Goal: Task Accomplishment & Management: Manage account settings

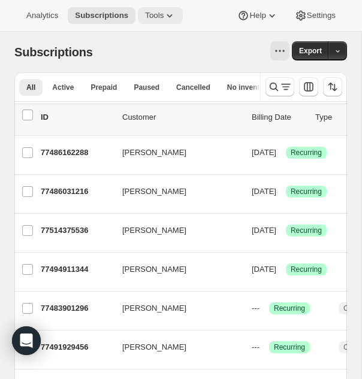
click at [175, 21] on icon at bounding box center [169, 16] width 12 height 12
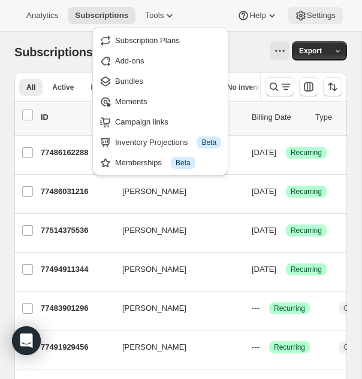
click at [299, 16] on icon at bounding box center [301, 16] width 4 height 4
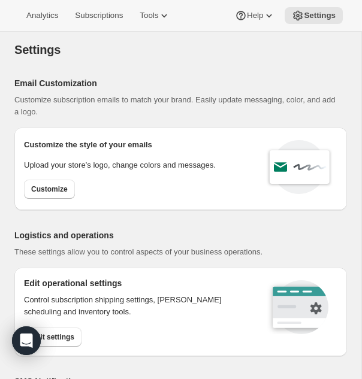
select select "22:00"
select select "09:00"
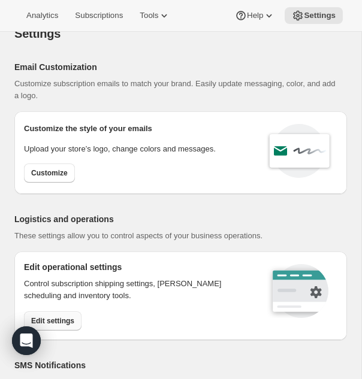
scroll to position [29, 0]
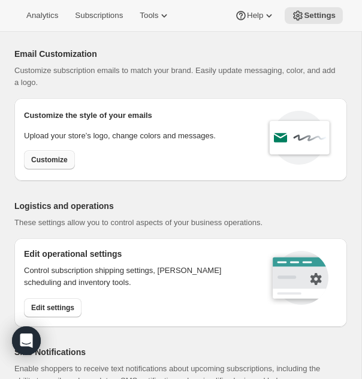
click at [65, 160] on span "Customize" at bounding box center [49, 160] width 37 height 10
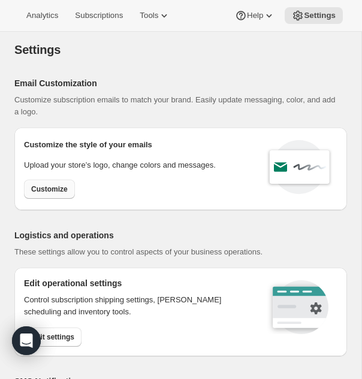
select select "subscriptionMessage"
select select "5"
select select "15"
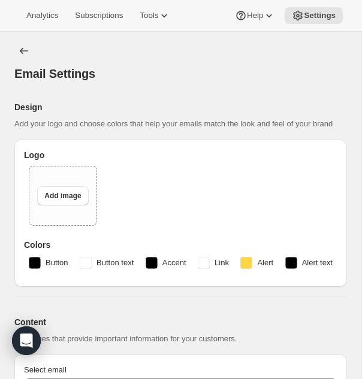
select select "14"
type input "RARECAT Wines"
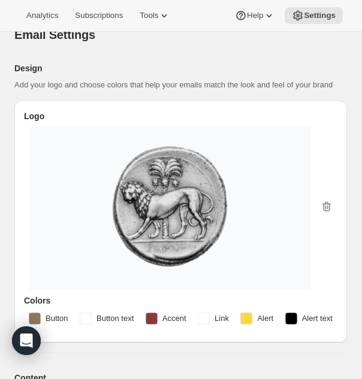
scroll to position [167, 0]
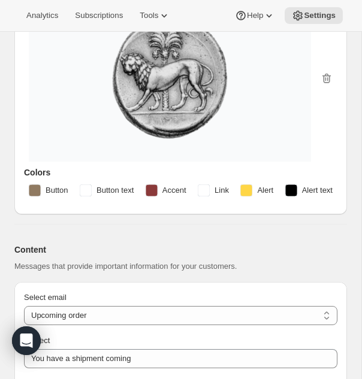
click at [232, 108] on img at bounding box center [170, 78] width 258 height 135
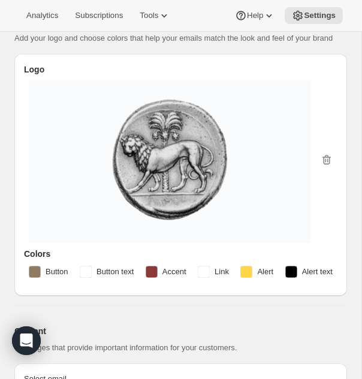
scroll to position [85, 0]
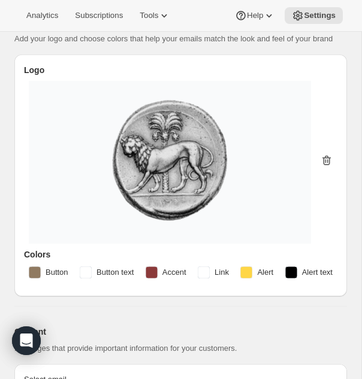
click at [330, 166] on icon "button" at bounding box center [326, 160] width 12 height 12
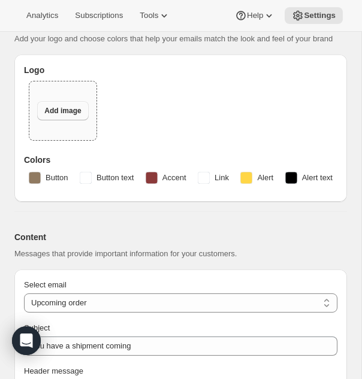
click at [73, 116] on span "Add image" at bounding box center [62, 111] width 37 height 10
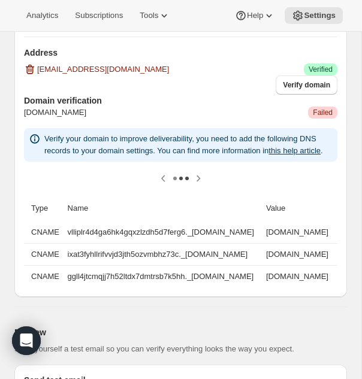
scroll to position [0, 62]
click at [268, 155] on link "this help article" at bounding box center [294, 150] width 52 height 9
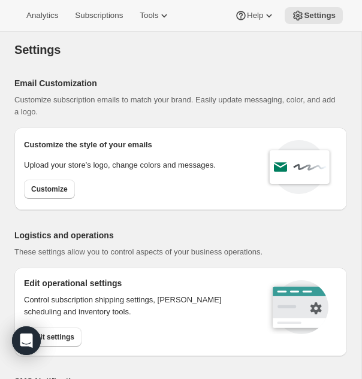
select select "22:00"
select select "09:00"
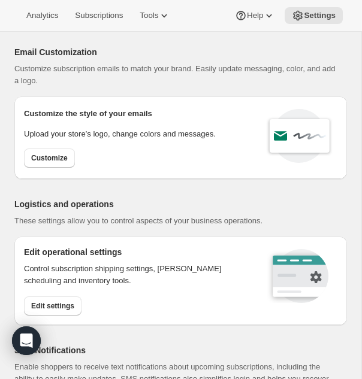
scroll to position [36, 0]
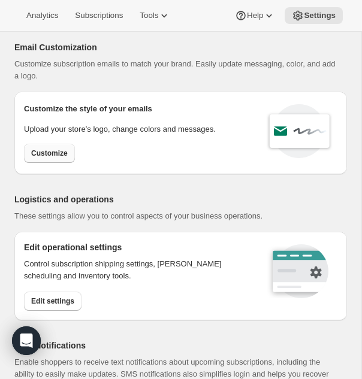
click at [65, 158] on button "Customize" at bounding box center [49, 153] width 51 height 19
select select "subscriptionMessage"
select select "5"
select select "15"
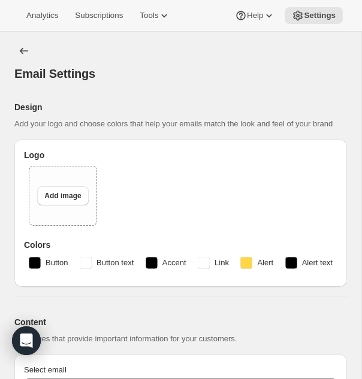
select select "14"
type input "RARECAT Wines"
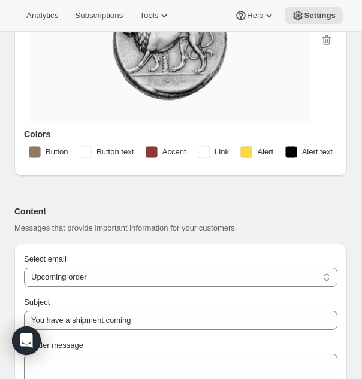
scroll to position [94, 0]
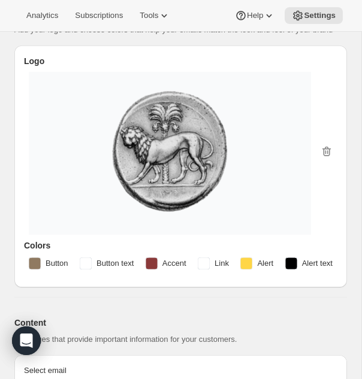
click at [252, 178] on img at bounding box center [170, 151] width 258 height 135
click at [324, 157] on icon "button" at bounding box center [326, 151] width 12 height 12
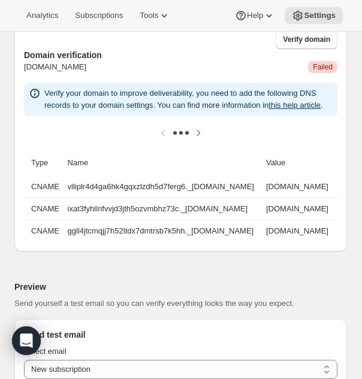
scroll to position [1106, 0]
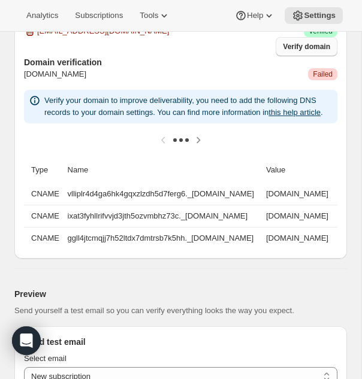
click at [290, 51] on span "Verify domain" at bounding box center [306, 47] width 47 height 10
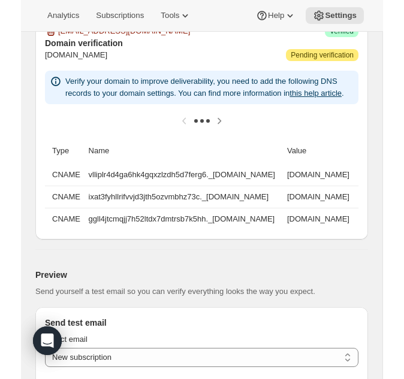
scroll to position [1102, 0]
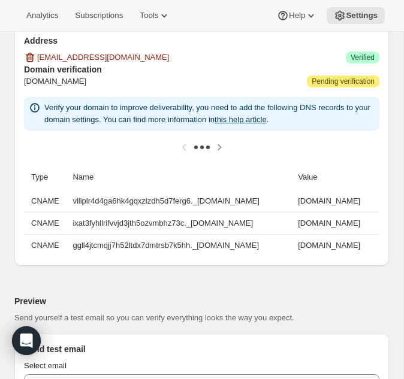
click at [255, 202] on td "vlliplr4d4ga6hk4gqxzlzdh5d7ferg6._[DOMAIN_NAME]" at bounding box center [181, 201] width 225 height 22
click at [183, 202] on td "vlliplr4d4ga6hk4gqxzlzdh5d7ferg6._[DOMAIN_NAME]" at bounding box center [181, 201] width 225 height 22
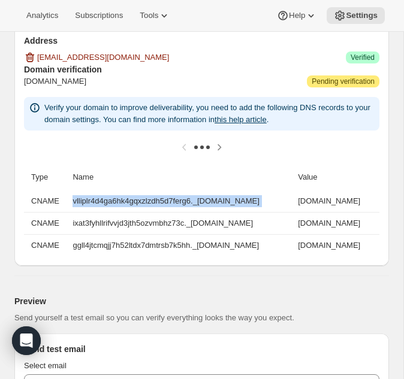
click at [183, 202] on td "vlliplr4d4ga6hk4gqxzlzdh5d7ferg6._[DOMAIN_NAME]" at bounding box center [181, 201] width 225 height 22
copy td "vlliplr4d4ga6hk4gqxzlzdh5d7ferg6._[DOMAIN_NAME]"
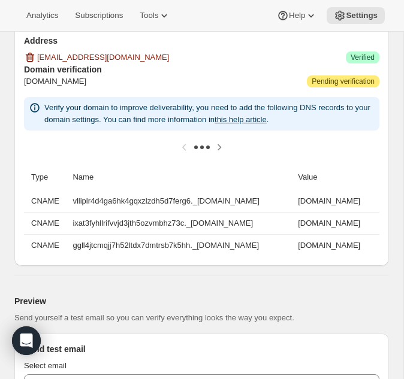
click at [178, 212] on td "ixat3fyhllrifvvjd3jth5ozvmbhz73c._[DOMAIN_NAME]" at bounding box center [181, 223] width 225 height 22
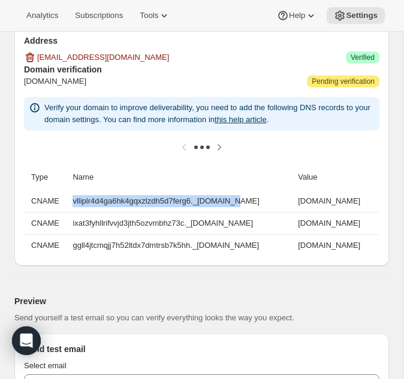
drag, startPoint x: 66, startPoint y: 200, endPoint x: 239, endPoint y: 203, distance: 173.0
click at [239, 204] on td "vlliplr4d4ga6hk4gqxzlzdh5d7ferg6._[DOMAIN_NAME]" at bounding box center [181, 201] width 225 height 22
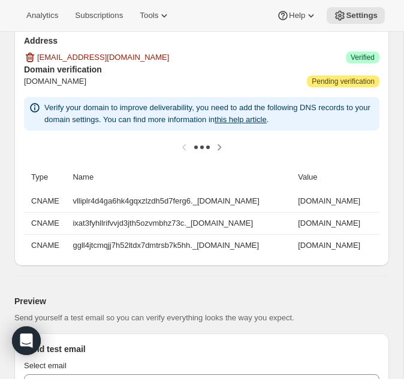
click at [92, 212] on td "ixat3fyhllrifvvjd3jth5ozvmbhz73c._[DOMAIN_NAME]" at bounding box center [181, 223] width 225 height 22
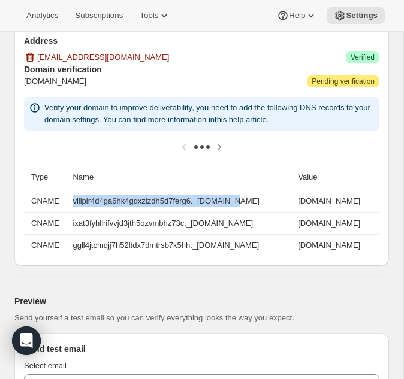
drag, startPoint x: 68, startPoint y: 201, endPoint x: 239, endPoint y: 205, distance: 171.9
click at [239, 205] on td "vlliplr4d4ga6hk4gqxzlzdh5d7ferg6._[DOMAIN_NAME]" at bounding box center [181, 201] width 225 height 22
copy td "vlliplr4d4ga6hk4gqxzlzdh5d7ferg6._domainkey"
drag, startPoint x: 162, startPoint y: 201, endPoint x: 374, endPoint y: 201, distance: 212.5
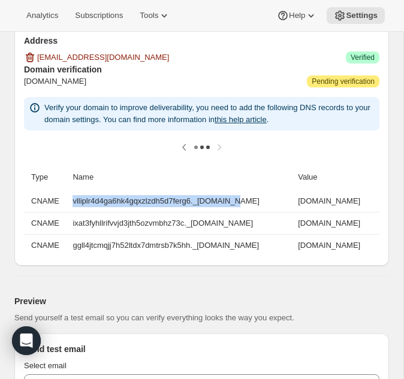
click at [361, 201] on td "[DOMAIN_NAME]" at bounding box center [336, 201] width 85 height 22
copy td "[DOMAIN_NAME]"
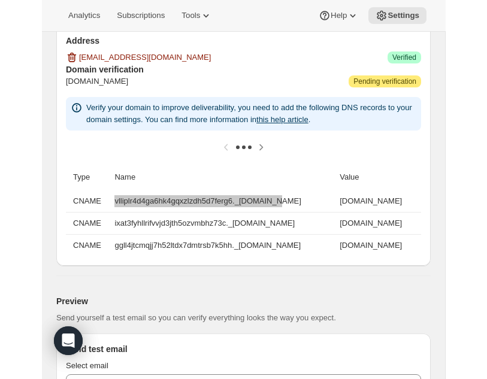
scroll to position [0, 0]
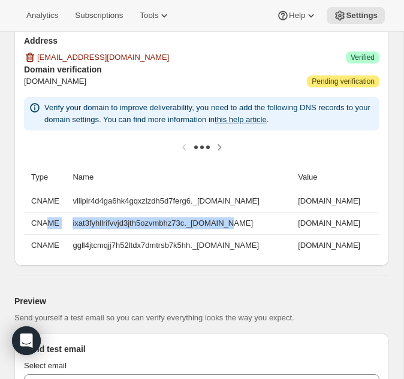
drag, startPoint x: 234, startPoint y: 223, endPoint x: 50, endPoint y: 226, distance: 184.4
click at [49, 226] on tr "CNAME ixat3fyhllrifvvjd3jth5ozvmbhz73c._[DOMAIN_NAME] [DOMAIN_NAME]" at bounding box center [201, 223] width 355 height 22
click at [70, 222] on td "ixat3fyhllrifvvjd3jth5ozvmbhz73c._[DOMAIN_NAME]" at bounding box center [181, 223] width 225 height 22
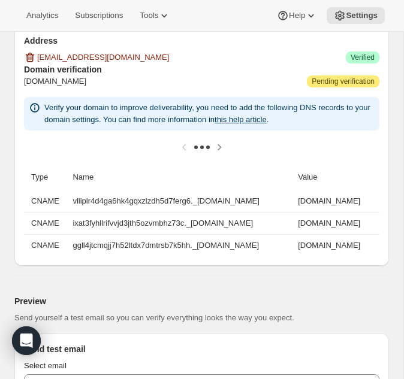
click at [69, 222] on td "ixat3fyhllrifvvjd3jth5ozvmbhz73c._[DOMAIN_NAME]" at bounding box center [181, 223] width 225 height 22
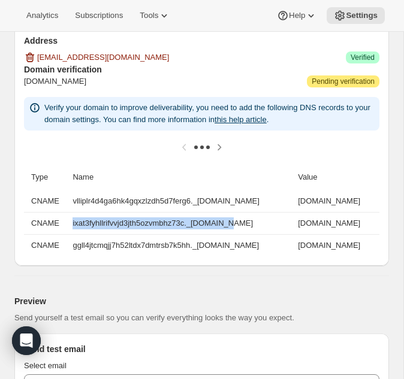
drag, startPoint x: 66, startPoint y: 222, endPoint x: 212, endPoint y: 220, distance: 145.5
click at [212, 220] on td "ixat3fyhllrifvvjd3jth5ozvmbhz73c._[DOMAIN_NAME]" at bounding box center [181, 223] width 225 height 22
drag, startPoint x: 233, startPoint y: 223, endPoint x: 63, endPoint y: 220, distance: 170.6
click at [69, 220] on td "ixat3fyhllrifvvjd3jth5ozvmbhz73c._[DOMAIN_NAME]" at bounding box center [181, 223] width 225 height 22
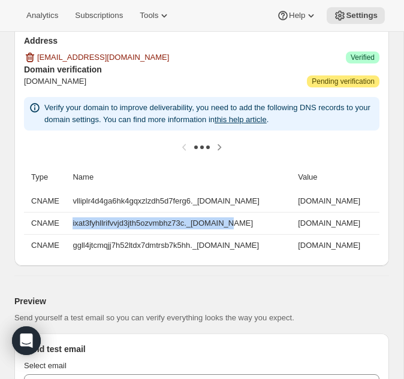
copy td "ixat3fyhllrifvvjd3jth5ozvmbhz73c._domainkey"
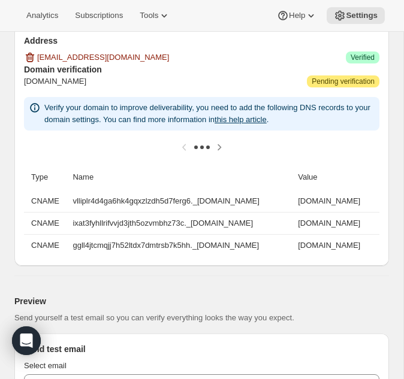
click at [353, 225] on td "[DOMAIN_NAME]" at bounding box center [336, 223] width 85 height 22
copy td "[DOMAIN_NAME]"
click at [181, 247] on td "ggll4jtcmqjj7h52ltdx7dmtrsb7k5hh._[DOMAIN_NAME]" at bounding box center [181, 245] width 225 height 22
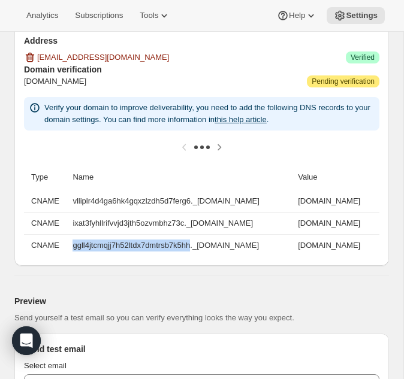
click at [181, 247] on td "ggll4jtcmqjj7h52ltdx7dmtrsb7k5hh._[DOMAIN_NAME]" at bounding box center [181, 245] width 225 height 22
click at [179, 247] on td "ggll4jtcmqjj7h52ltdx7dmtrsb7k5hh._[DOMAIN_NAME]" at bounding box center [181, 245] width 225 height 22
drag, startPoint x: 67, startPoint y: 248, endPoint x: 239, endPoint y: 247, distance: 171.8
click at [239, 247] on td "ggll4jtcmqjj7h52ltdx7dmtrsb7k5hh._[DOMAIN_NAME]" at bounding box center [181, 245] width 225 height 22
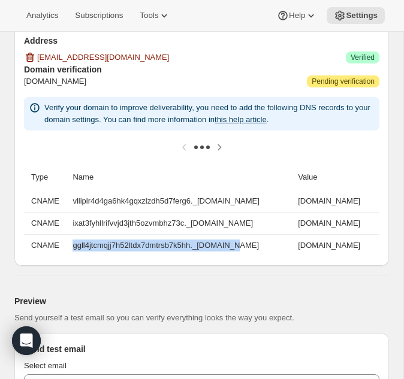
copy td "ggll4jtcmqjj7h52ltdx7dmtrsb7k5hh._domainkey"
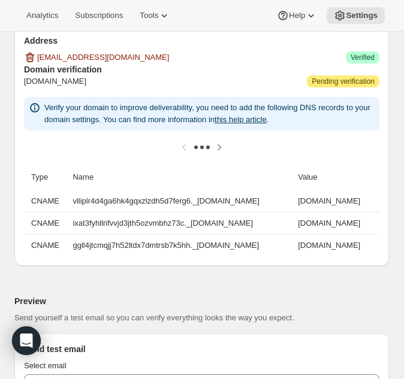
click at [333, 248] on td "[DOMAIN_NAME]" at bounding box center [336, 245] width 85 height 22
copy td "[DOMAIN_NAME]"
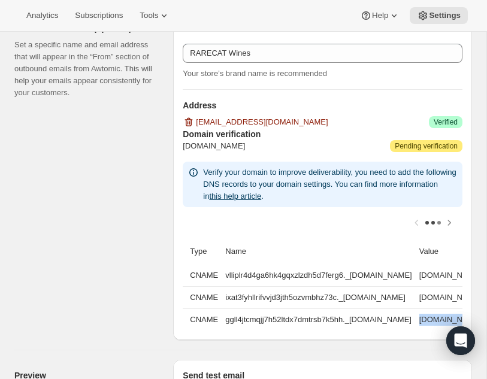
scroll to position [817, 0]
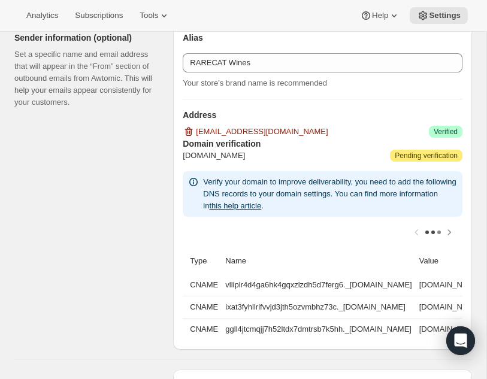
click at [309, 181] on div "[DOMAIN_NAME] Attention Pending verification Verify your domain to improve deli…" at bounding box center [323, 245] width 280 height 190
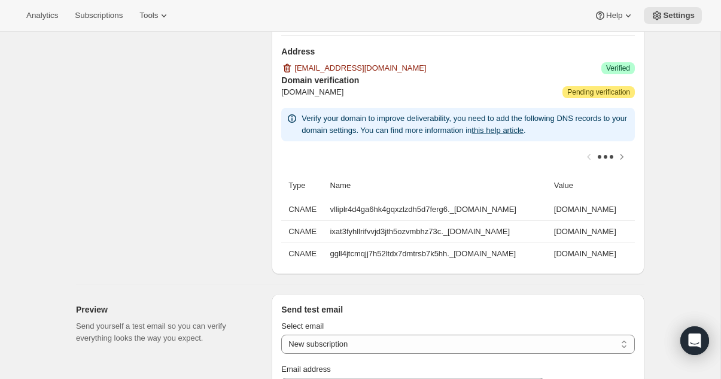
scroll to position [908, 0]
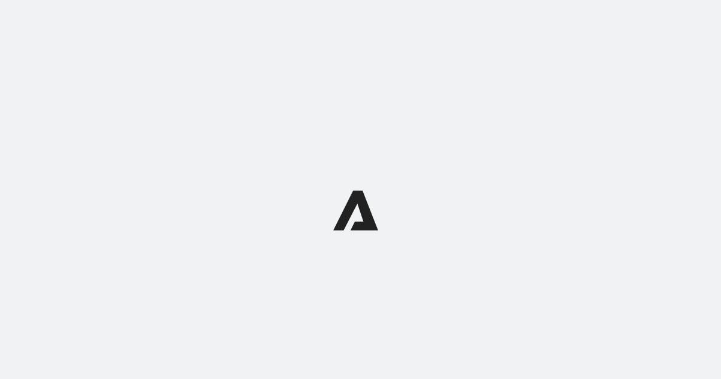
select select "subscriptionMessage"
select select "5"
select select "15"
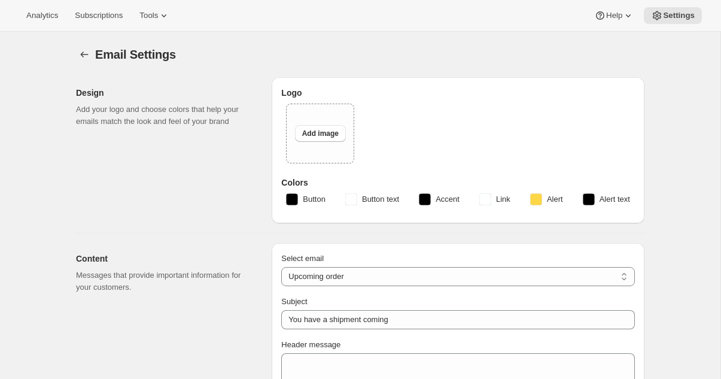
select select "14"
type input "RARECAT Wines"
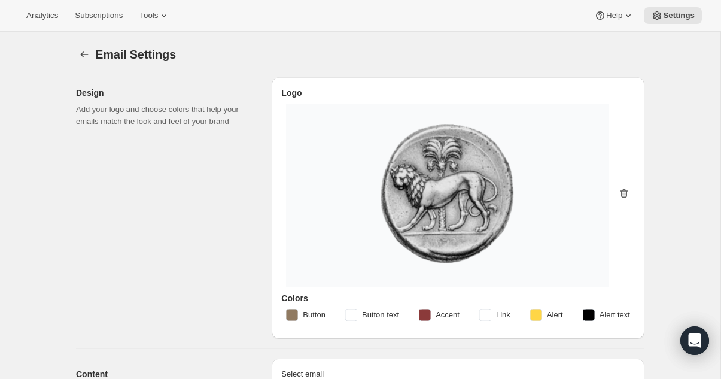
click at [624, 196] on icon "button" at bounding box center [623, 195] width 1 height 4
click at [443, 44] on div "Email Settings. This page is ready Email Settings" at bounding box center [360, 55] width 569 height 46
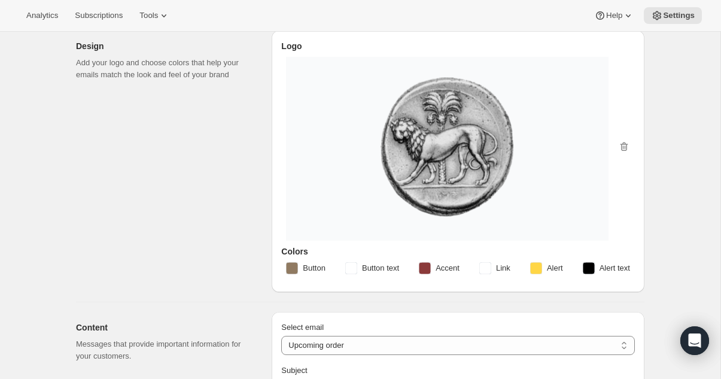
scroll to position [65, 0]
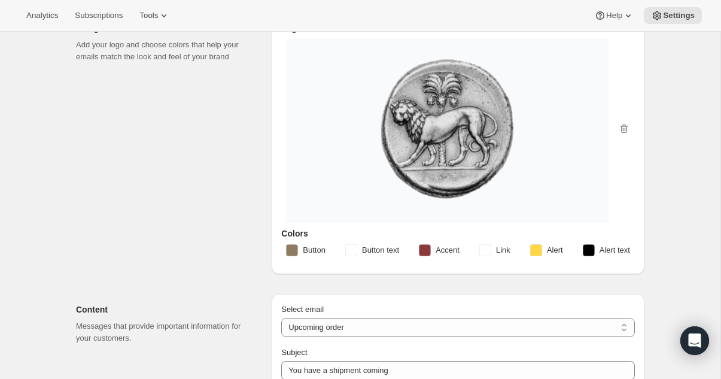
click at [282, 188] on div at bounding box center [458, 130] width 354 height 193
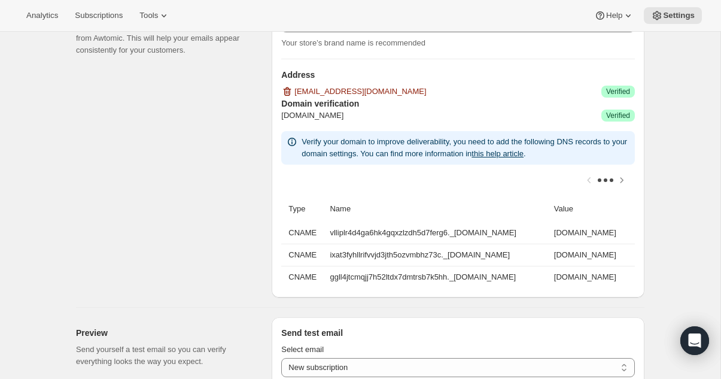
scroll to position [893, 0]
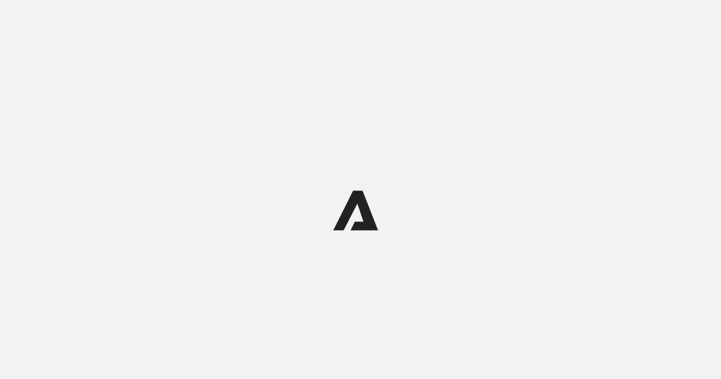
select select "subscriptionMessage"
select select "5"
select select "15"
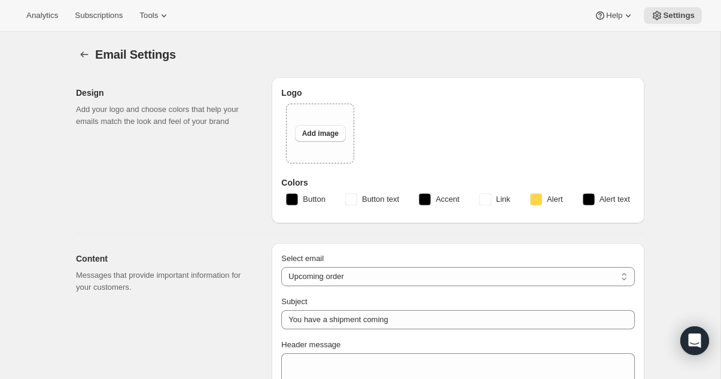
select select "14"
type input "RARECAT Wines"
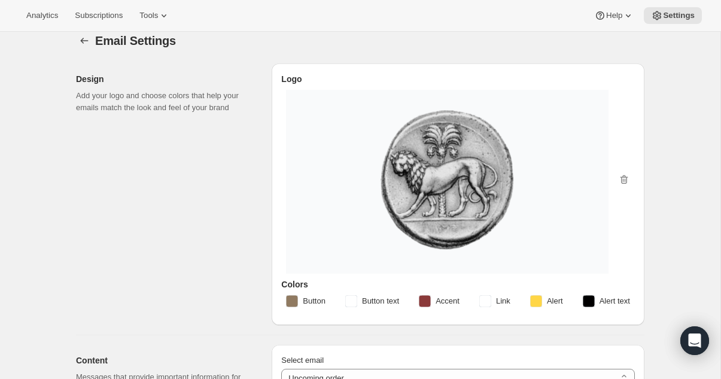
scroll to position [16, 0]
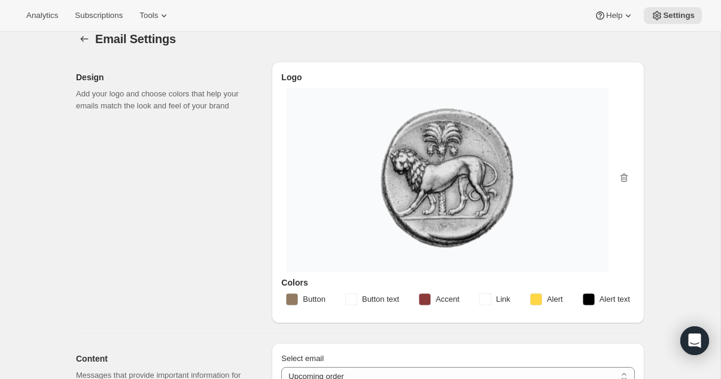
click at [596, 186] on img at bounding box center [447, 178] width 299 height 156
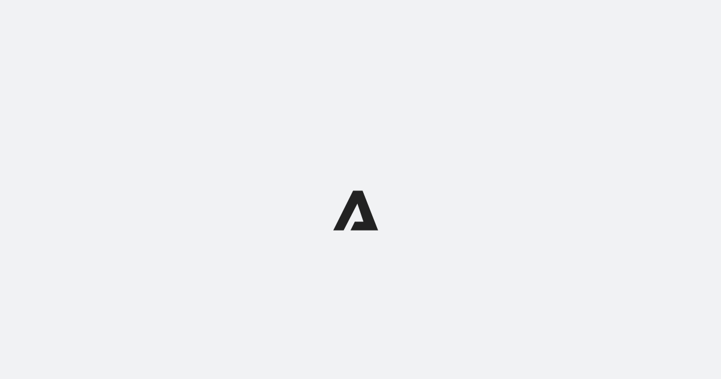
select select "subscriptionMessage"
select select "5"
select select "15"
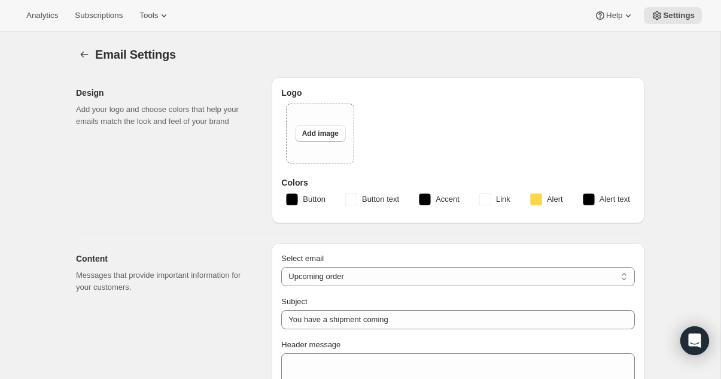
select select "14"
type input "RARECAT Wines"
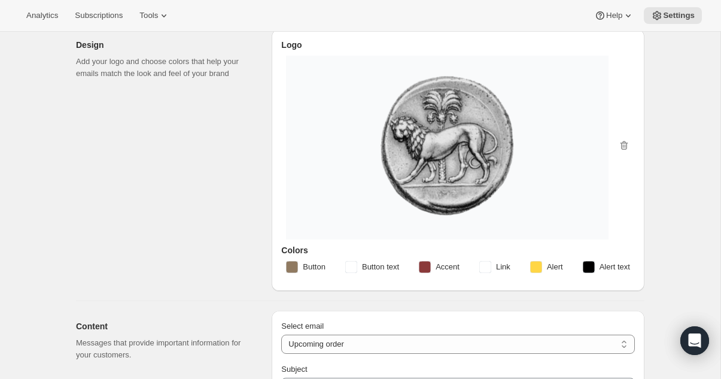
scroll to position [74, 0]
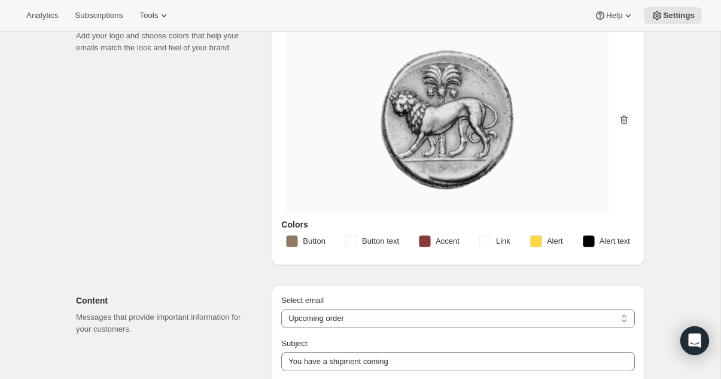
click at [629, 125] on icon "button" at bounding box center [624, 120] width 12 height 12
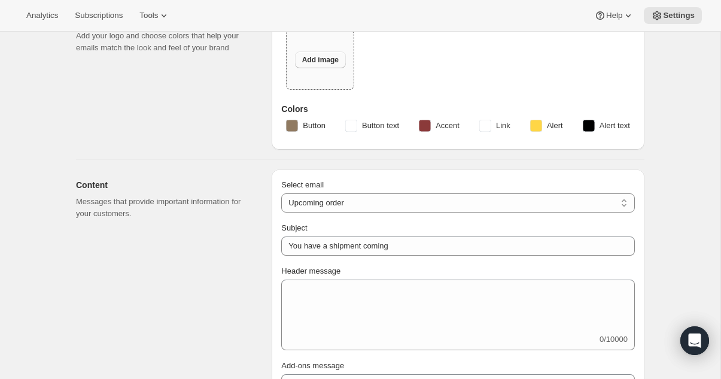
click at [333, 57] on span "Add image" at bounding box center [320, 60] width 37 height 10
click at [300, 56] on button "Add image" at bounding box center [320, 59] width 51 height 17
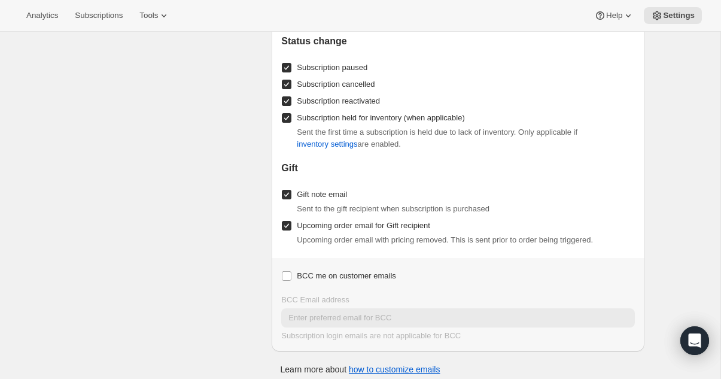
scroll to position [1552, 0]
